Goal: Transaction & Acquisition: Book appointment/travel/reservation

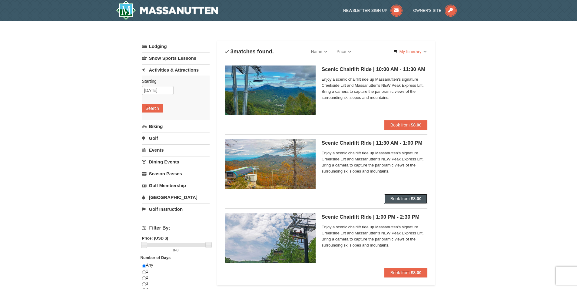
click at [420, 201] on button "Book from $8.00" at bounding box center [405, 199] width 43 height 10
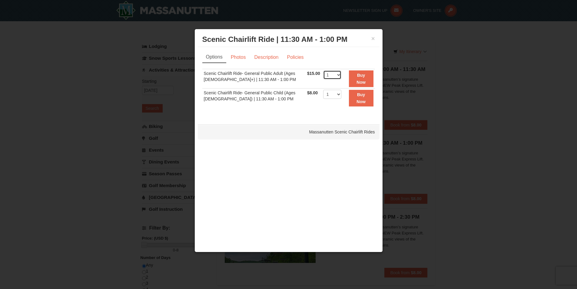
click at [333, 74] on select "1 2 3 4 5 6 7 8 9 10 11 12 13 14 15 16 17 18 19 20 21 22" at bounding box center [332, 74] width 18 height 9
select select "6"
click at [323, 70] on select "1 2 3 4 5 6 7 8 9 10 11 12 13 14 15 16 17 18 19 20 21 22" at bounding box center [332, 74] width 18 height 9
click at [353, 86] on button "Buy Now" at bounding box center [361, 78] width 25 height 17
